Goal: Task Accomplishment & Management: Manage account settings

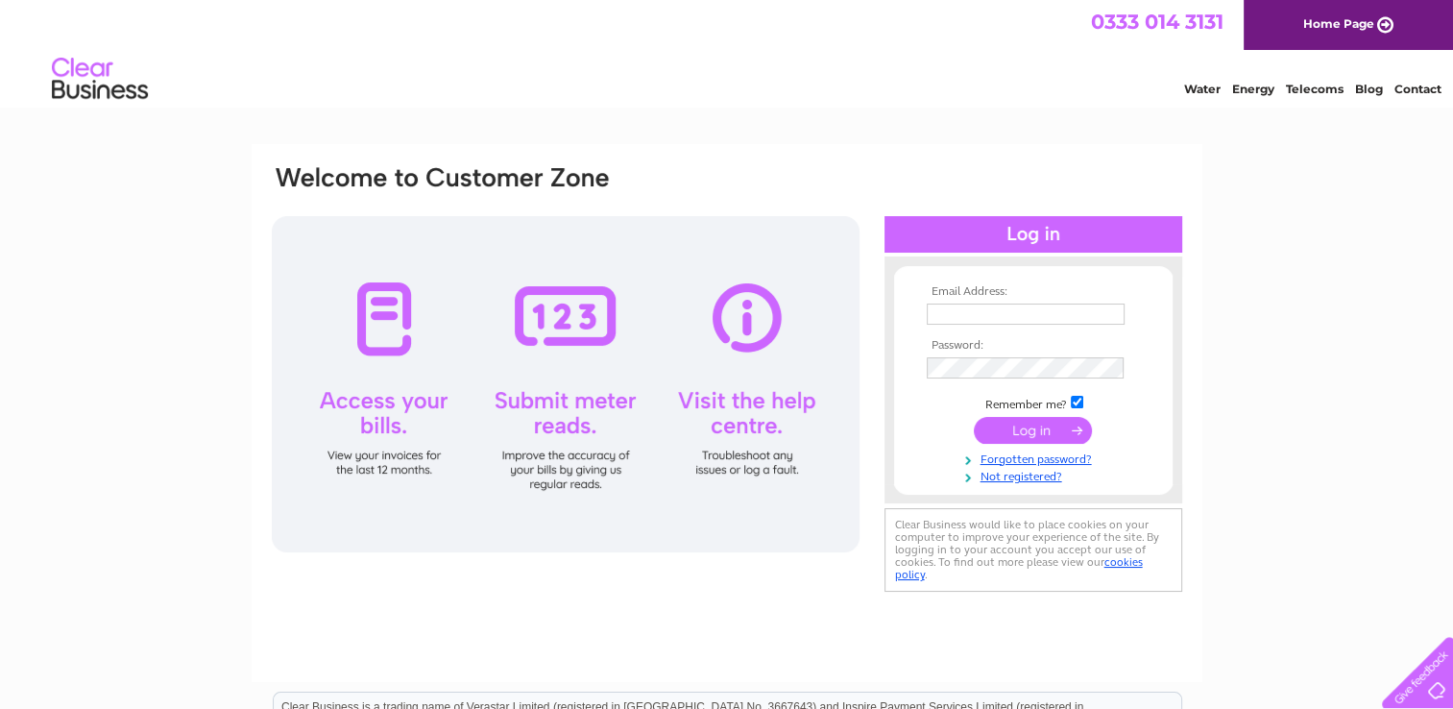
type input "[EMAIL_ADDRESS][DOMAIN_NAME]"
click at [1029, 424] on input "submit" at bounding box center [1033, 430] width 118 height 27
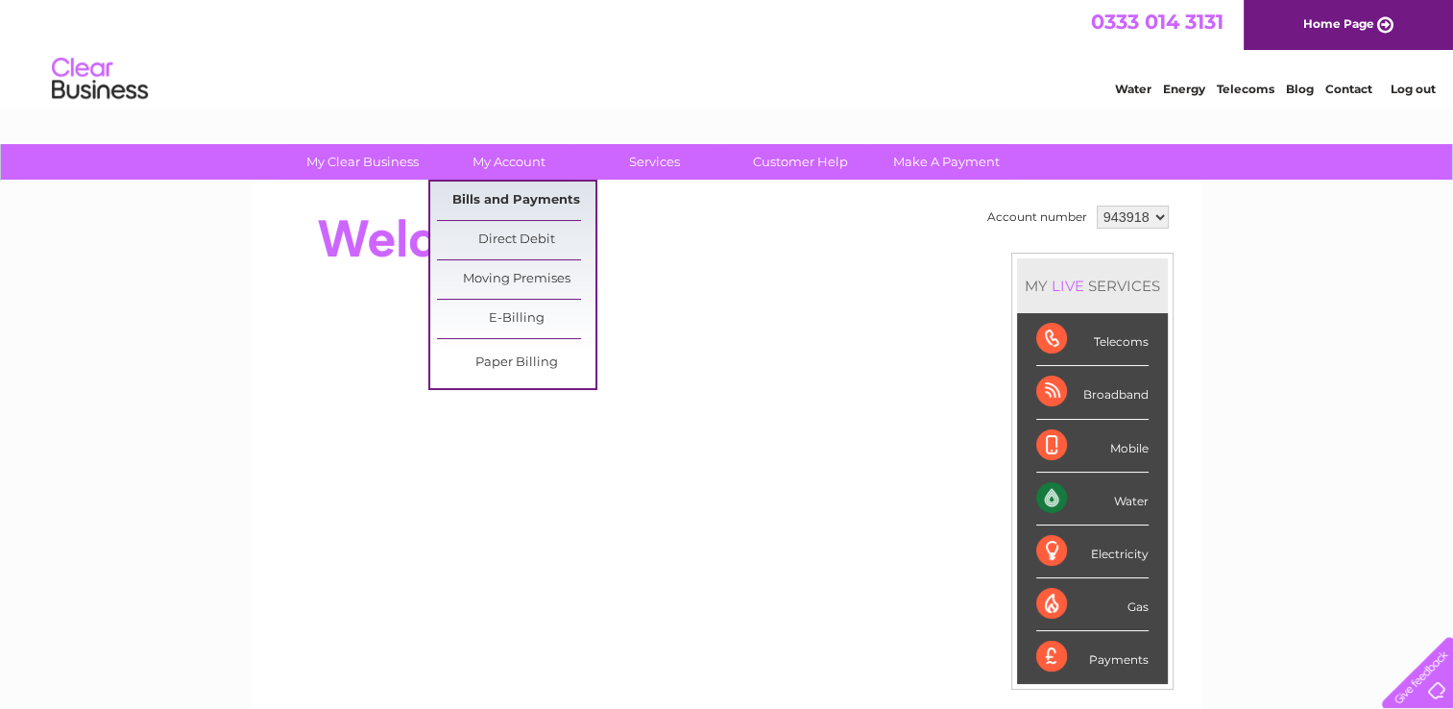
click at [523, 205] on link "Bills and Payments" at bounding box center [516, 201] width 158 height 38
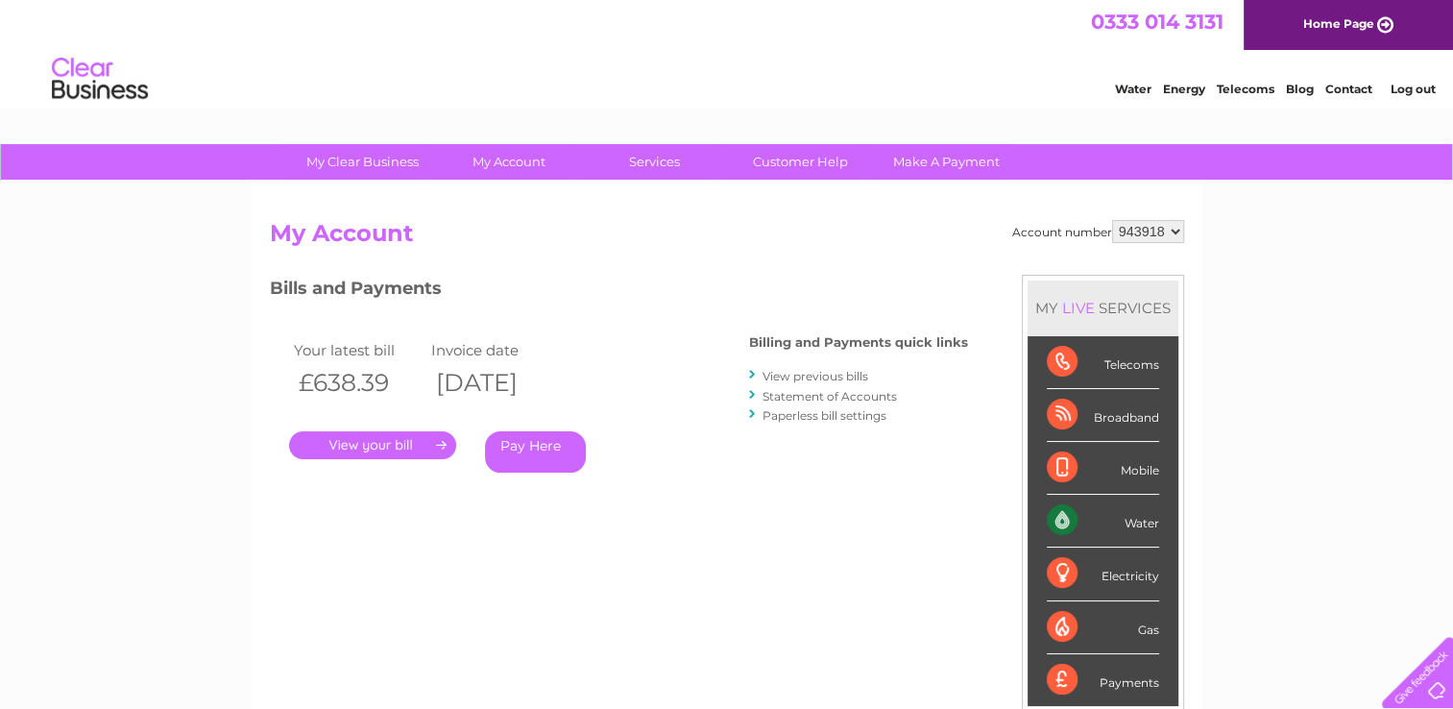
click at [365, 440] on link "." at bounding box center [372, 445] width 167 height 28
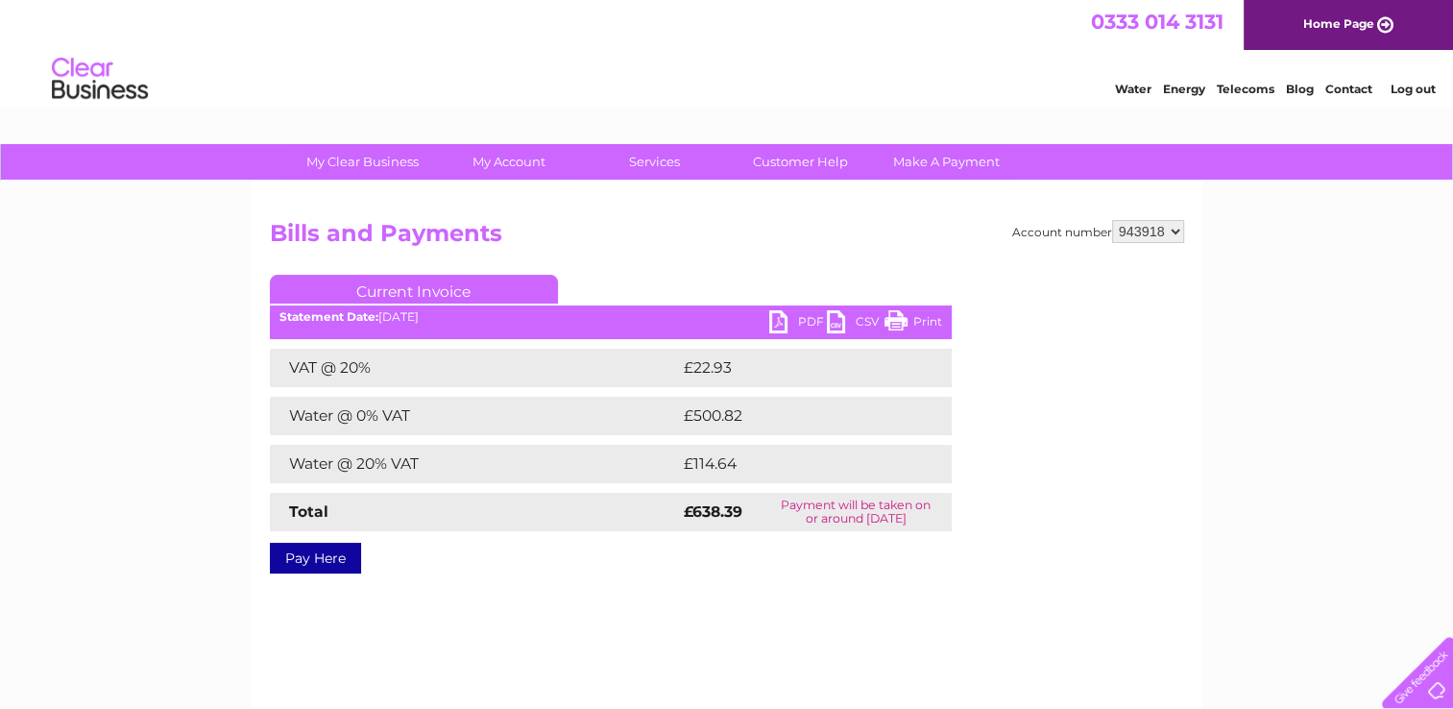
click at [722, 510] on strong "£638.39" at bounding box center [713, 511] width 59 height 18
copy strong "638.39"
click at [718, 414] on td "£500.82" at bounding box center [798, 416] width 239 height 38
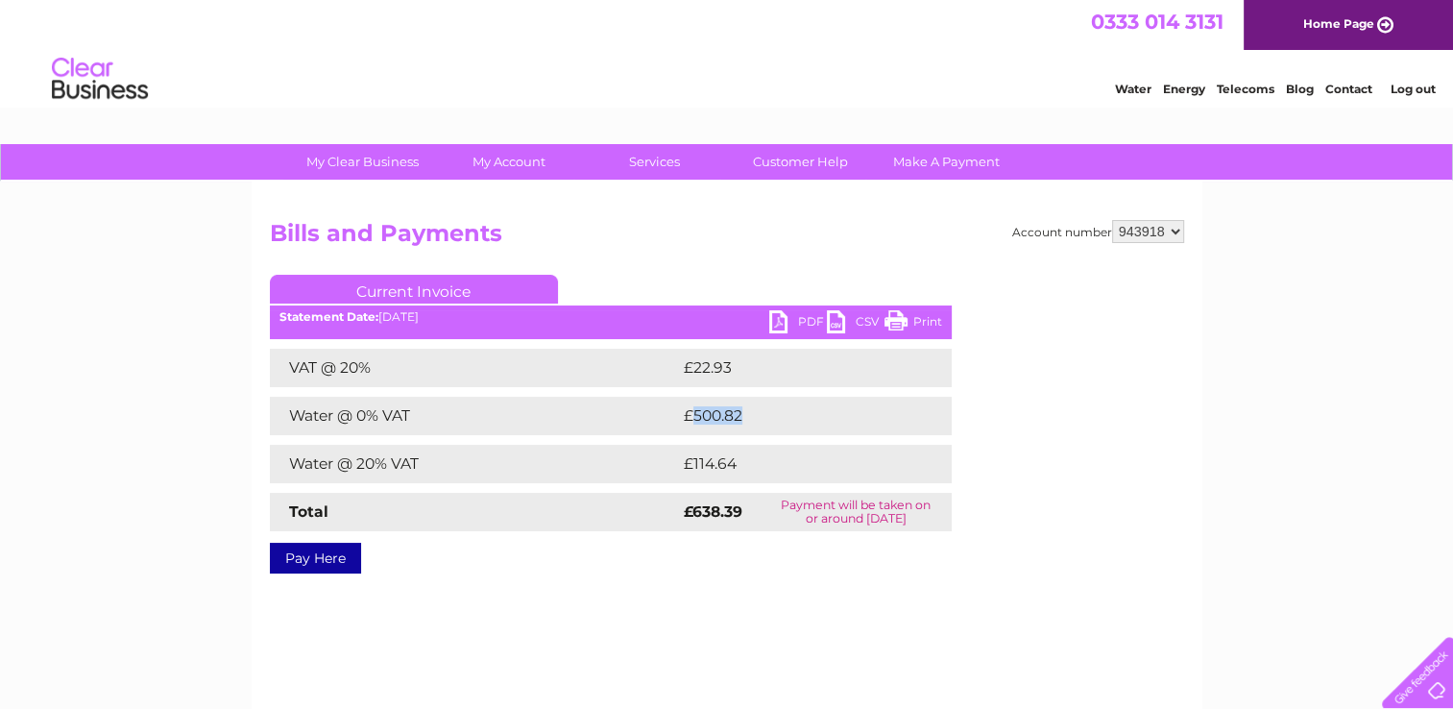
copy td "500.82"
click at [713, 462] on td "£114.64" at bounding box center [797, 464] width 236 height 38
copy td "114.64"
click at [776, 325] on link "PDF" at bounding box center [798, 324] width 58 height 28
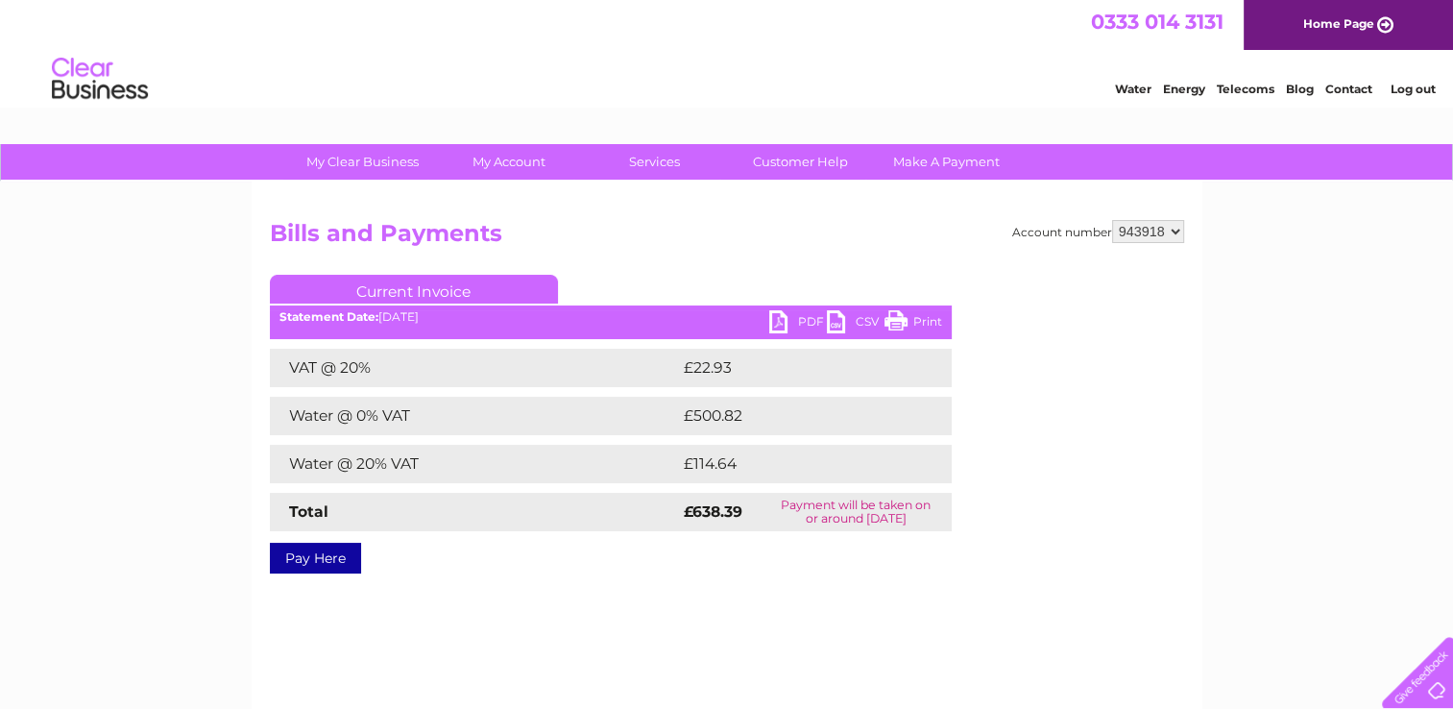
click at [727, 514] on strong "£638.39" at bounding box center [713, 511] width 59 height 18
copy strong "638.39"
click at [772, 318] on link "PDF" at bounding box center [798, 324] width 58 height 28
